Goal: Use online tool/utility: Utilize a website feature to perform a specific function

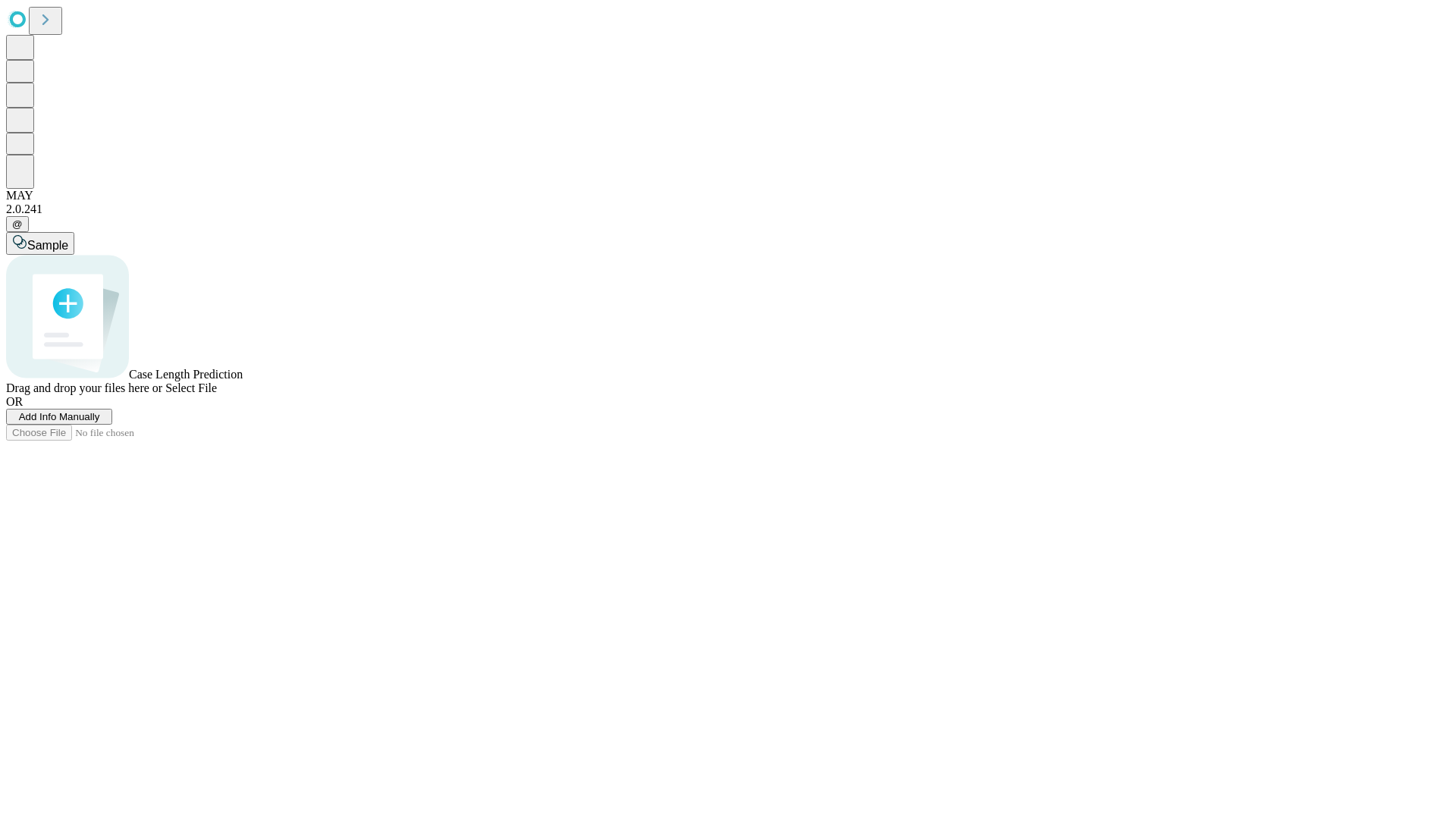
click at [217, 394] on span "Select File" at bounding box center [191, 387] width 52 height 13
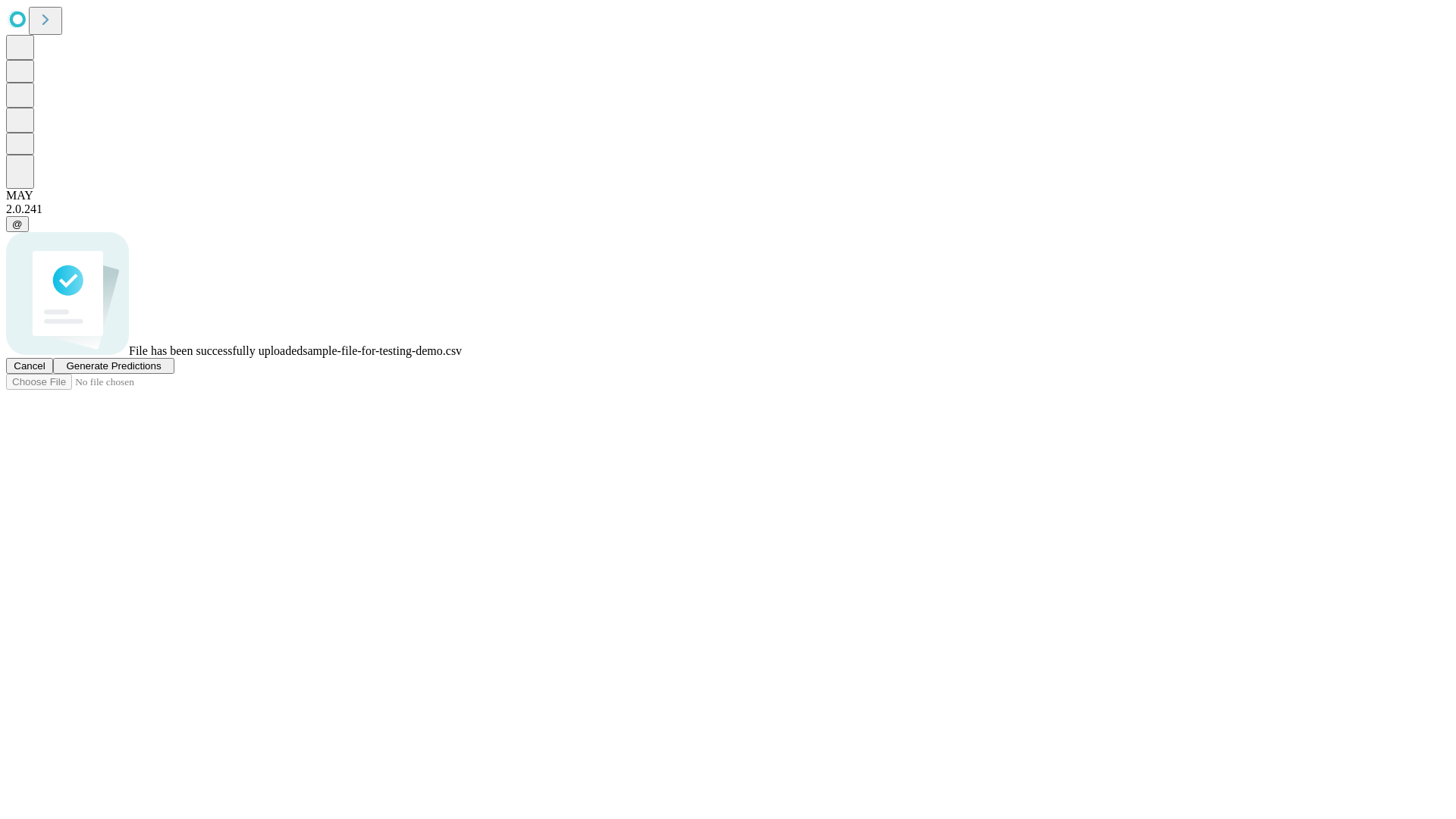
click at [160, 372] on span "Generate Predictions" at bounding box center [113, 366] width 94 height 12
